Goal: Task Accomplishment & Management: Use online tool/utility

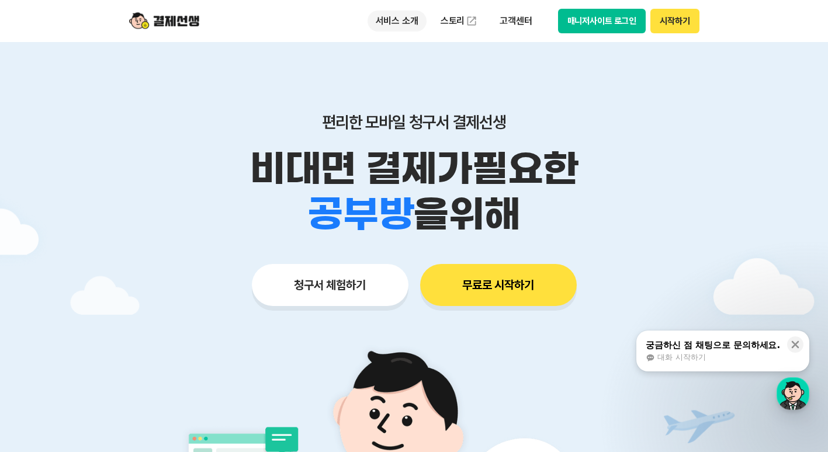
click at [406, 19] on p "서비스 소개" at bounding box center [397, 21] width 59 height 21
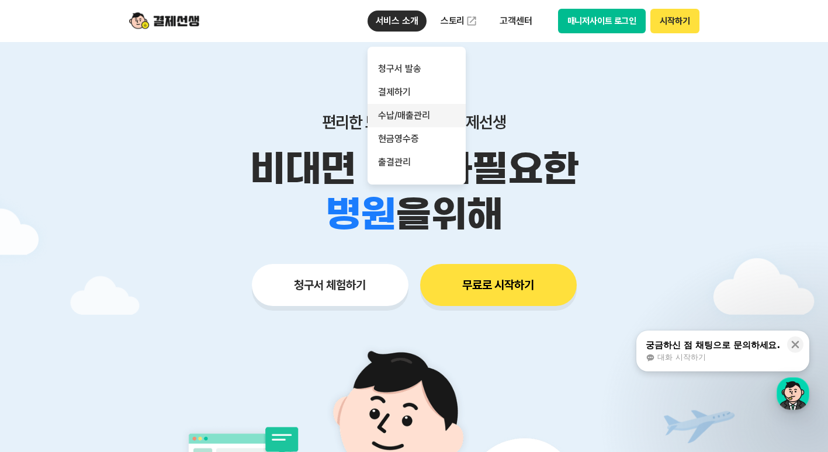
click at [396, 115] on link "수납/매출관리" at bounding box center [417, 115] width 98 height 23
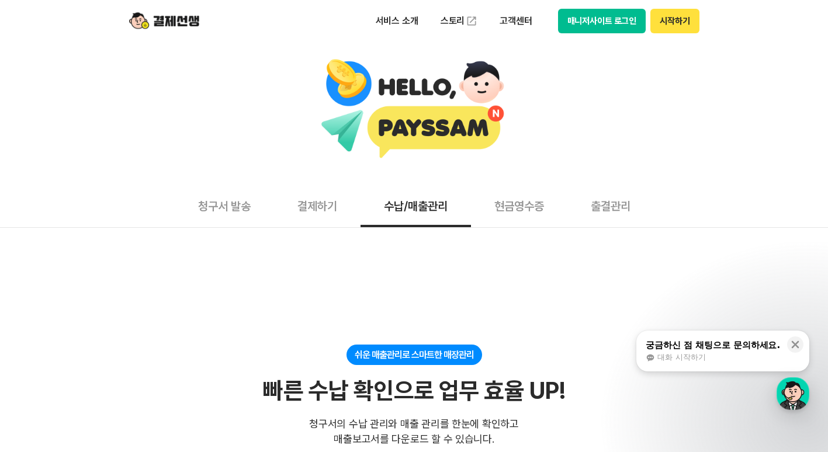
click at [302, 206] on button "결제하기" at bounding box center [317, 205] width 87 height 43
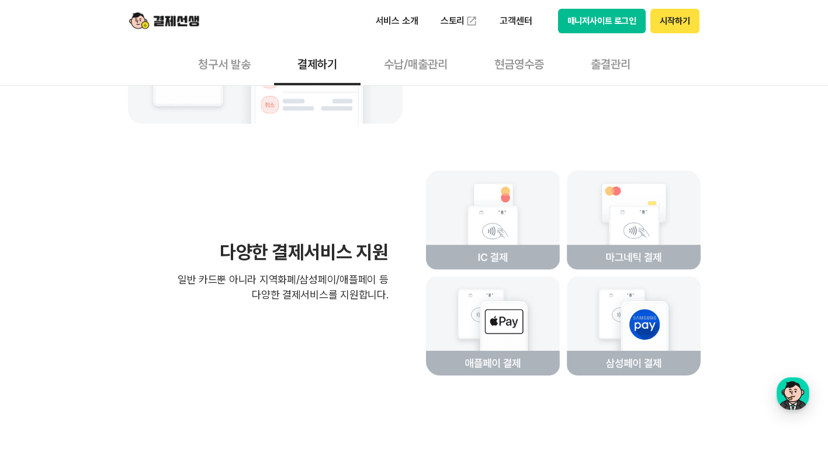
scroll to position [2339, 0]
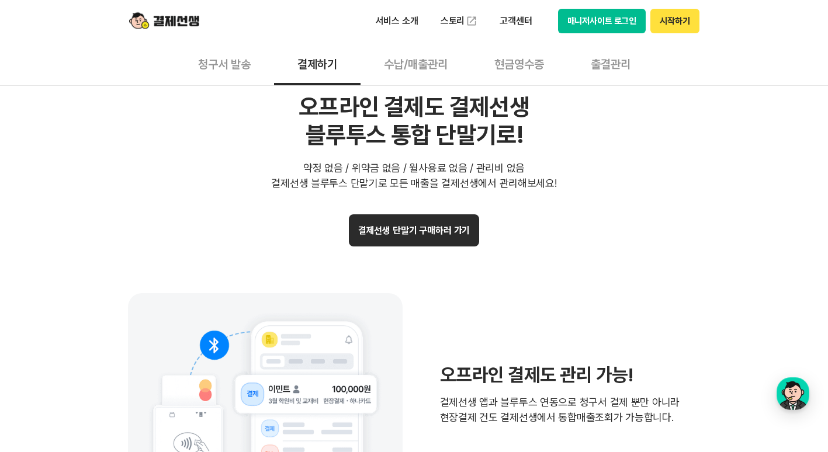
click at [227, 64] on button "청구서 발송" at bounding box center [224, 63] width 99 height 43
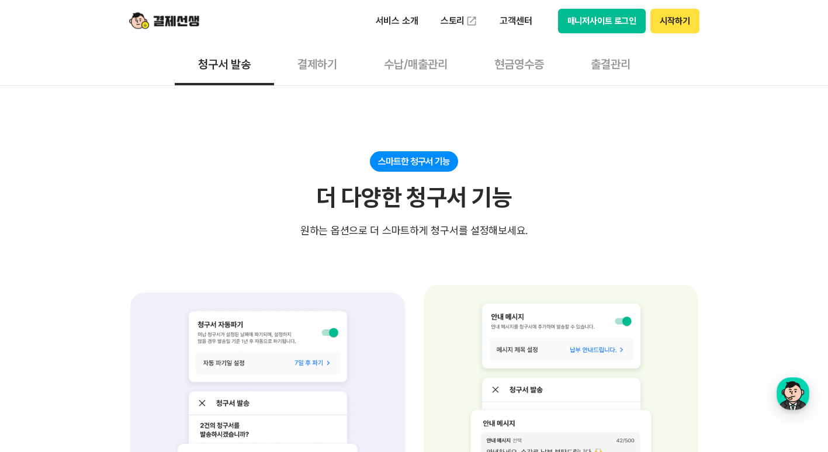
scroll to position [1812, 0]
